Goal: Information Seeking & Learning: Learn about a topic

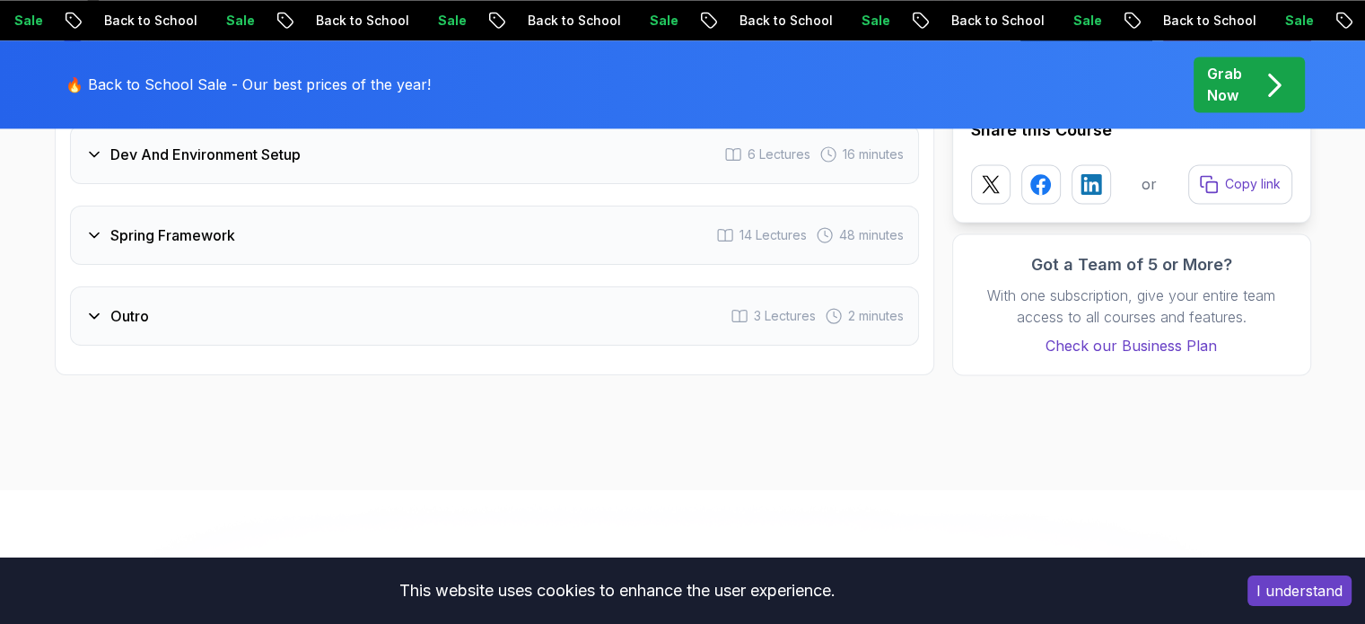
scroll to position [2662, 0]
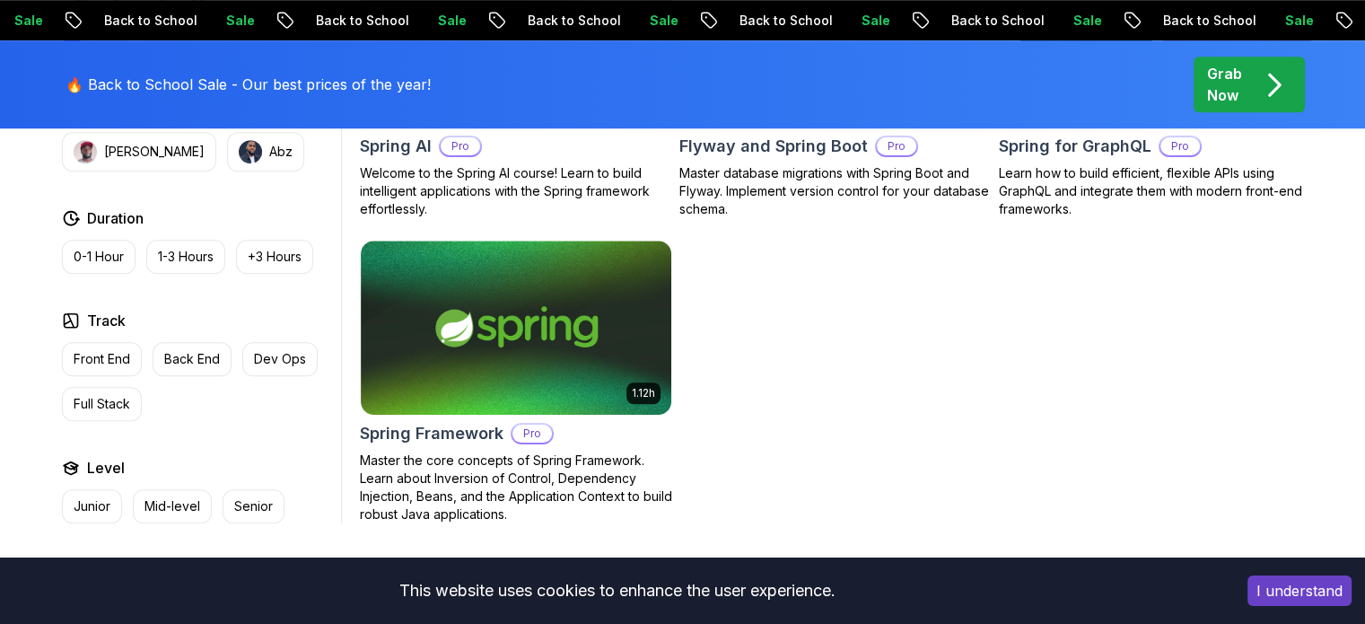
scroll to position [1310, 0]
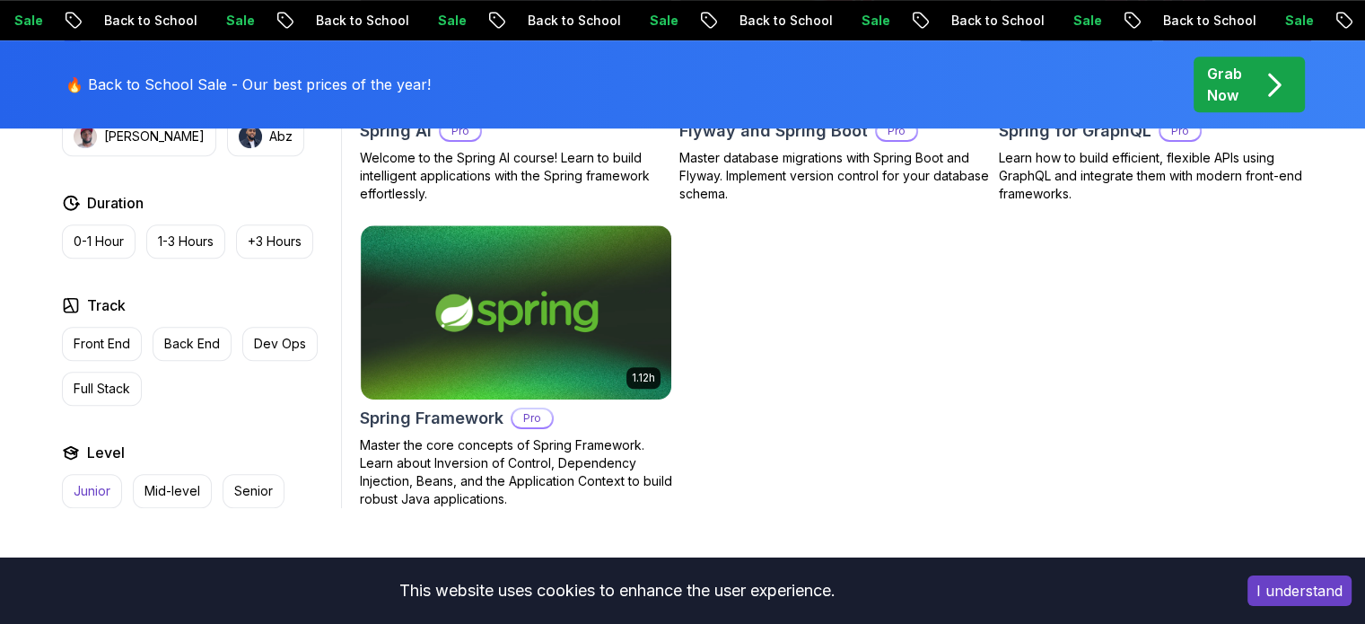
click at [100, 502] on button "Junior" at bounding box center [92, 491] width 60 height 34
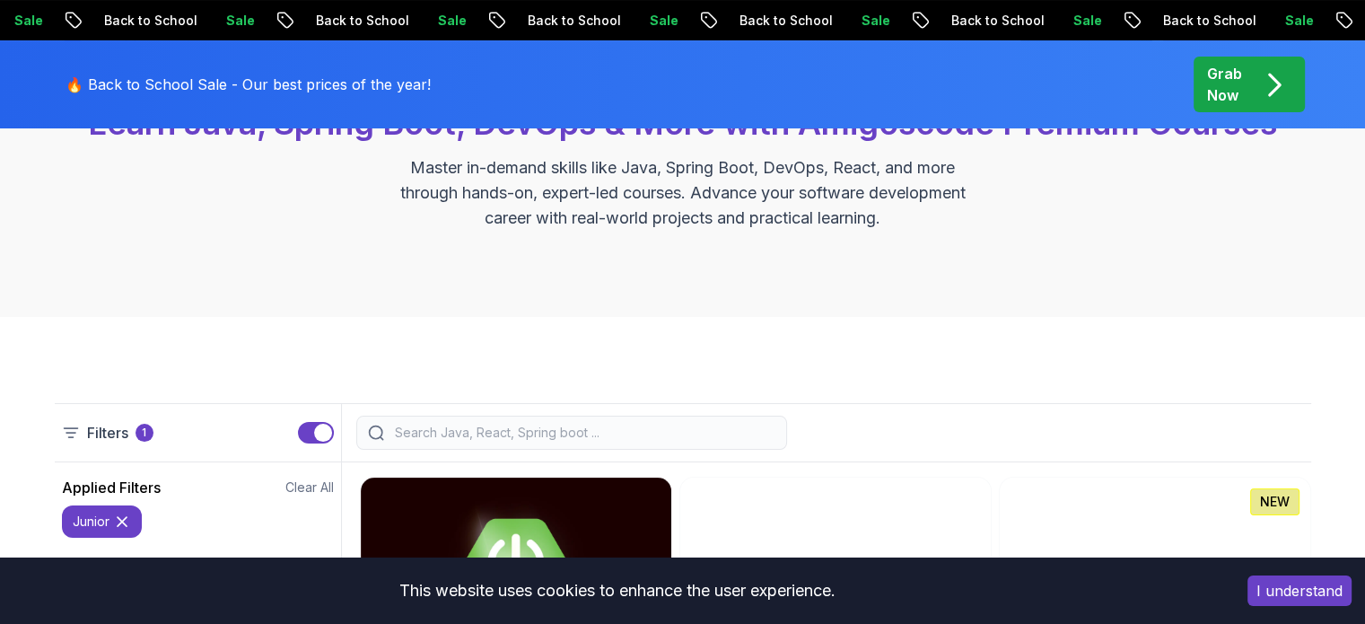
scroll to position [226, 0]
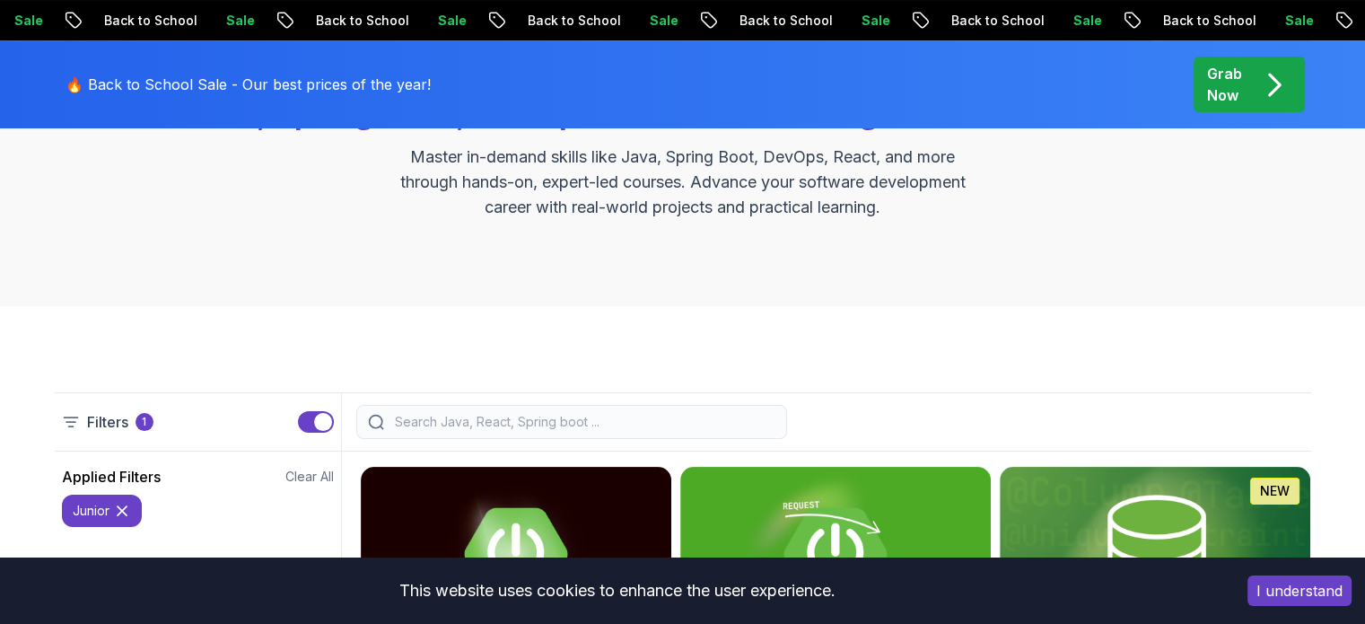
click at [530, 410] on div at bounding box center [571, 422] width 431 height 34
click at [523, 419] on input "search" at bounding box center [583, 422] width 384 height 18
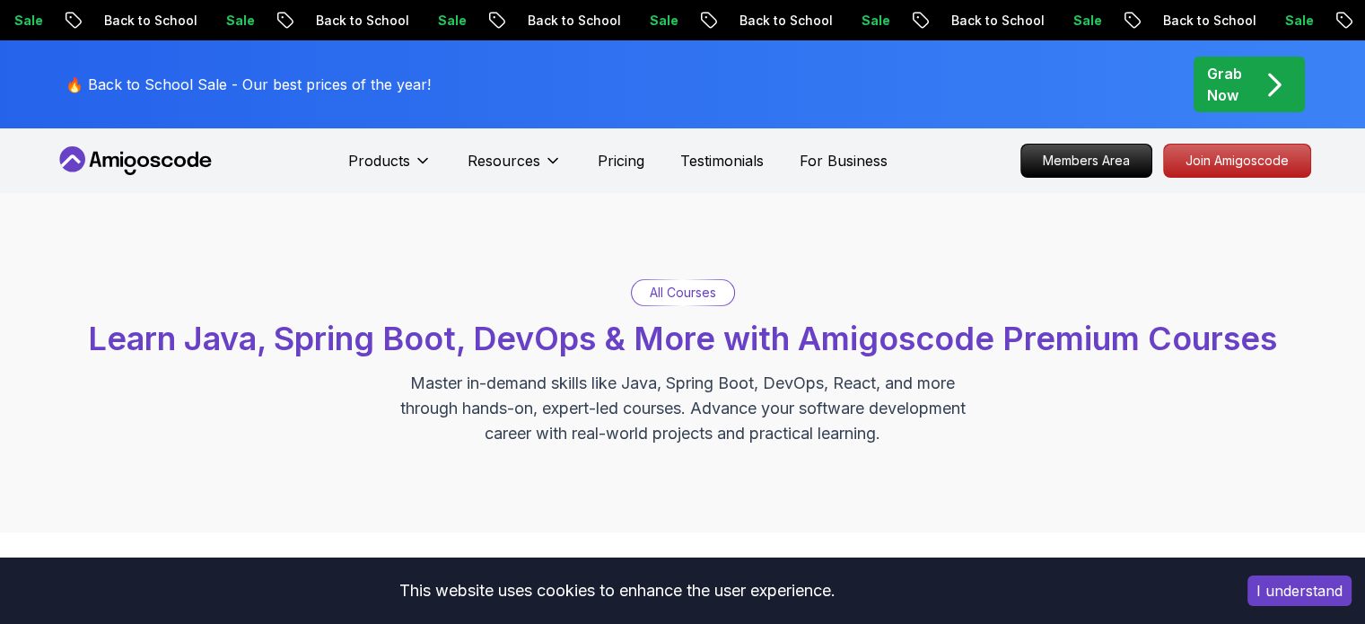
type input "spring"
